Goal: Use online tool/utility

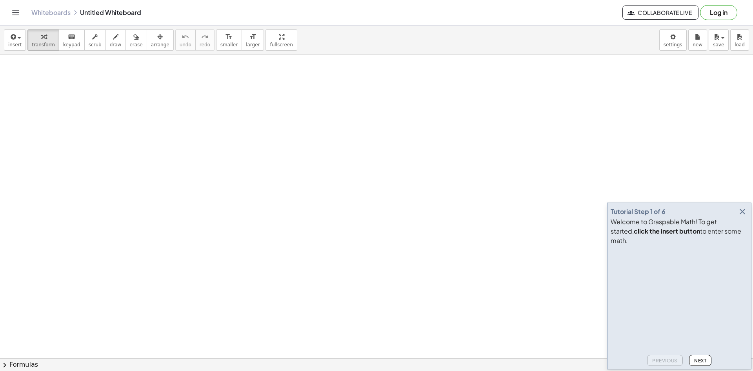
click at [703, 360] on span "Next" at bounding box center [701, 360] width 12 height 6
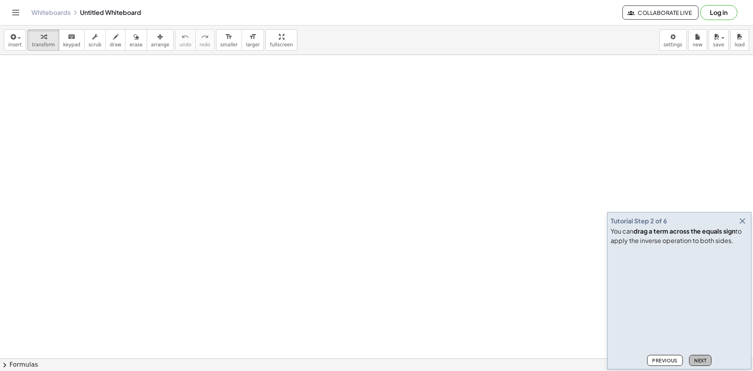
click at [703, 360] on span "Next" at bounding box center [701, 360] width 12 height 6
click at [704, 360] on span "Next" at bounding box center [701, 360] width 12 height 6
click at [705, 360] on span "Next" at bounding box center [701, 360] width 12 height 6
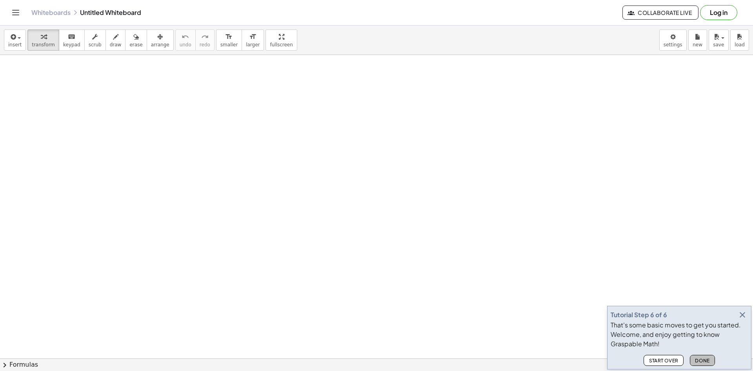
click at [709, 359] on span "Done" at bounding box center [702, 360] width 15 height 6
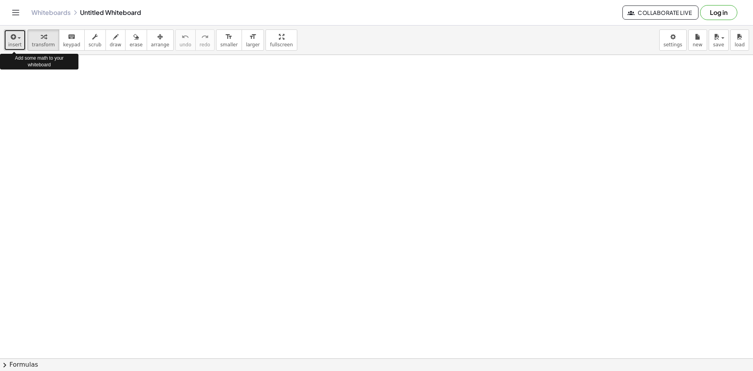
click at [15, 46] on span "insert" at bounding box center [14, 44] width 13 height 5
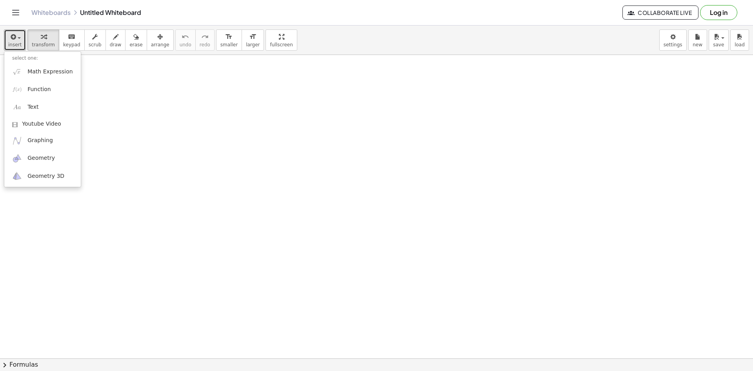
click at [317, 142] on div at bounding box center [376, 358] width 753 height 607
click at [180, 106] on div at bounding box center [376, 358] width 753 height 607
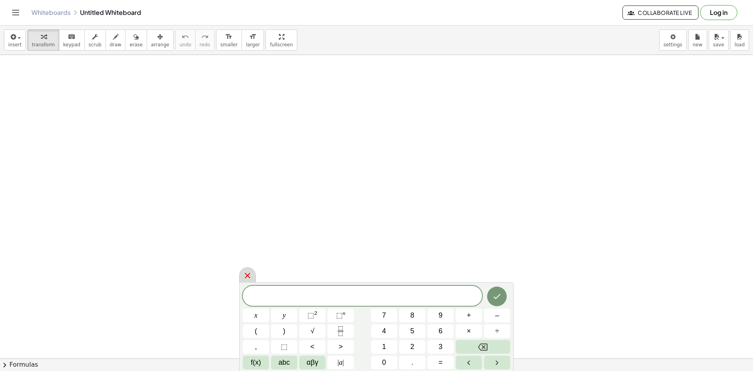
click at [250, 274] on icon at bounding box center [247, 275] width 5 height 5
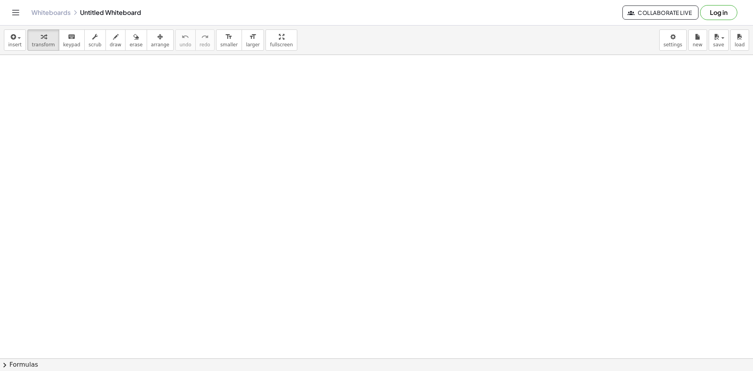
click at [182, 112] on div at bounding box center [376, 358] width 753 height 607
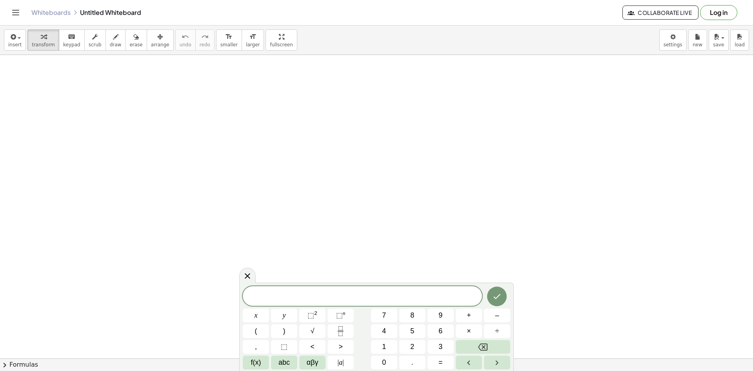
click at [325, 176] on div at bounding box center [376, 358] width 753 height 607
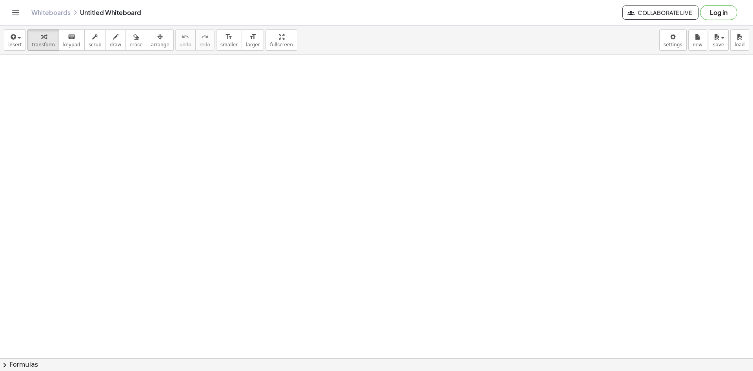
click at [165, 98] on div at bounding box center [376, 358] width 753 height 607
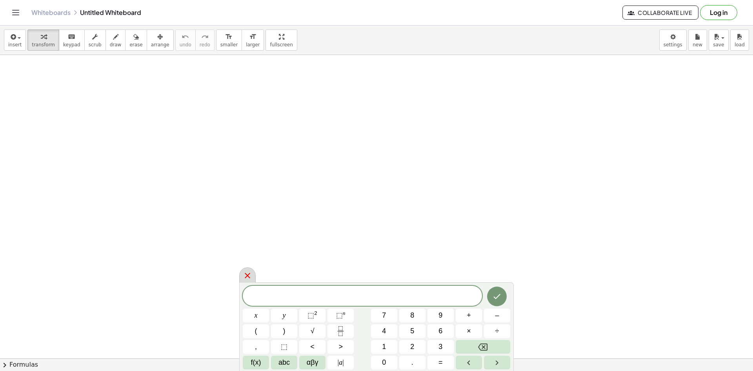
click at [248, 277] on icon at bounding box center [247, 275] width 9 height 9
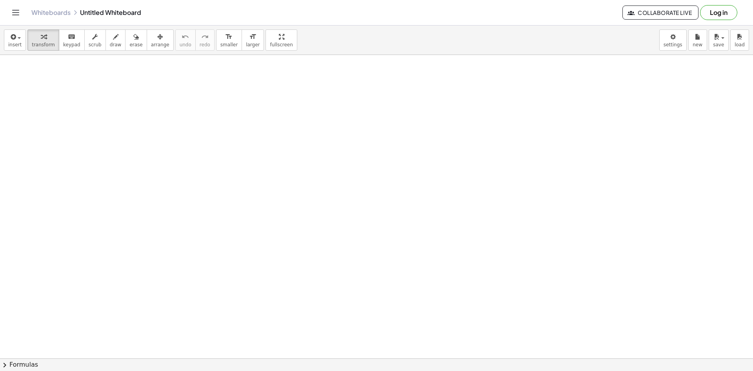
click at [165, 124] on div at bounding box center [376, 358] width 753 height 607
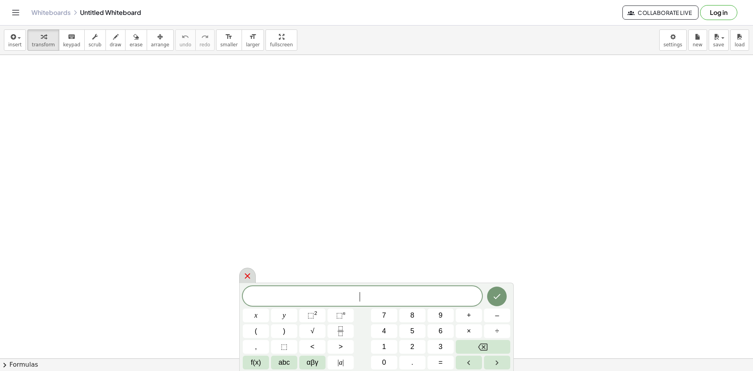
click at [244, 275] on icon at bounding box center [247, 275] width 9 height 9
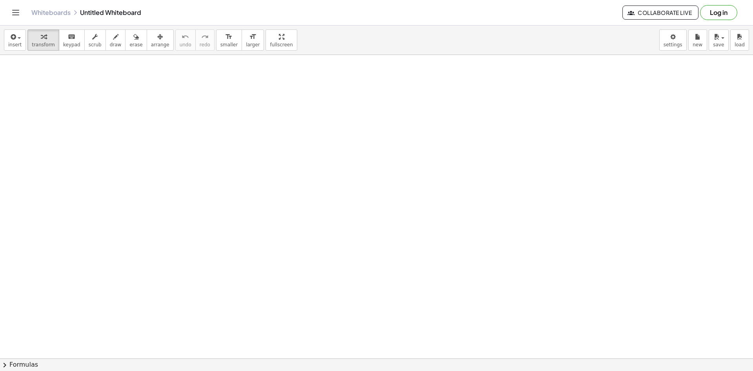
click at [181, 118] on div at bounding box center [376, 358] width 753 height 607
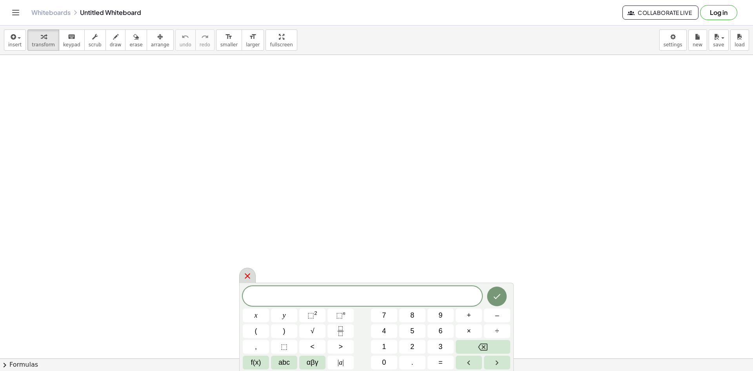
click at [245, 277] on icon at bounding box center [247, 275] width 9 height 9
